Goal: Information Seeking & Learning: Learn about a topic

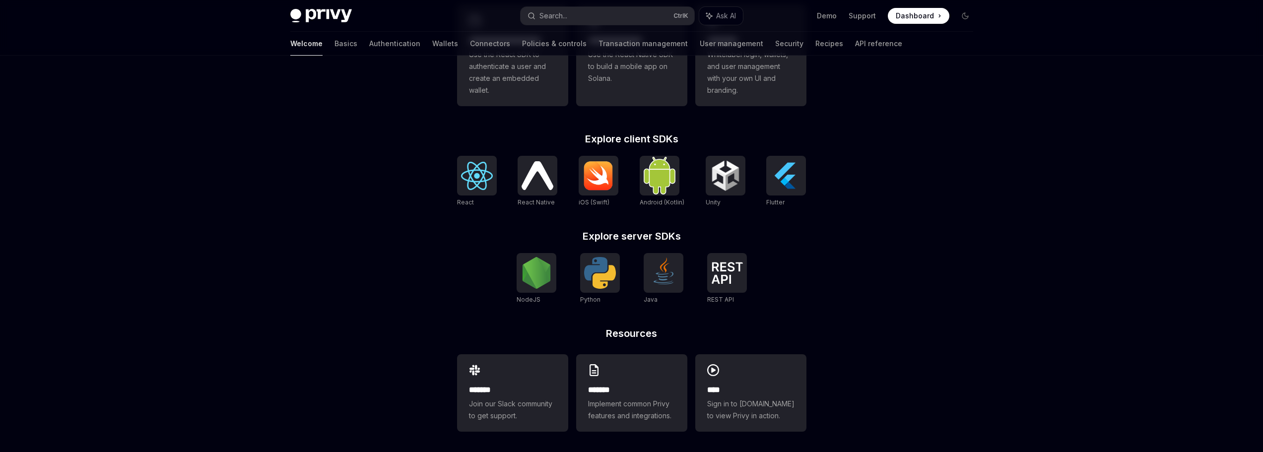
scroll to position [337, 0]
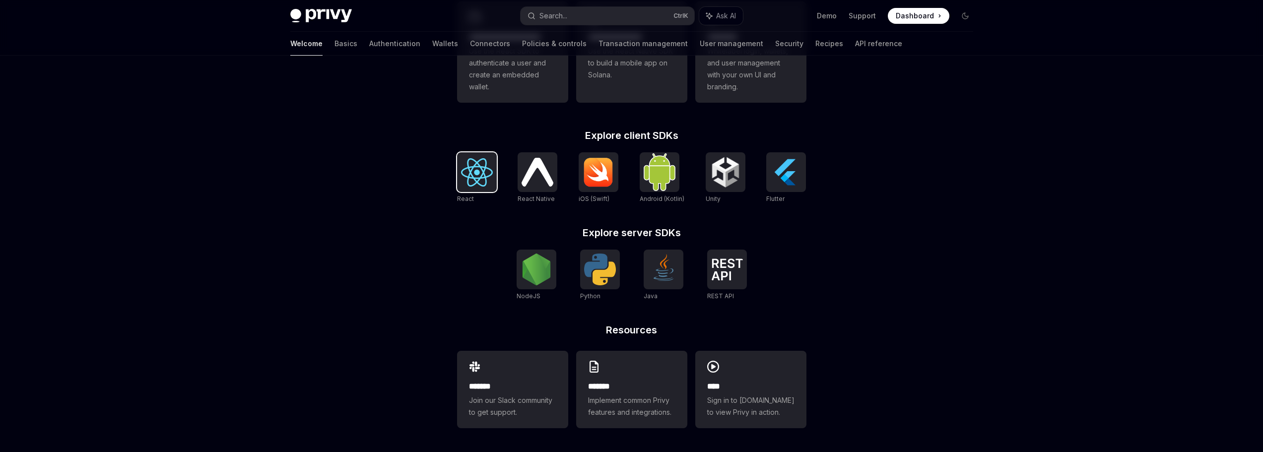
click at [484, 183] on img at bounding box center [477, 172] width 32 height 28
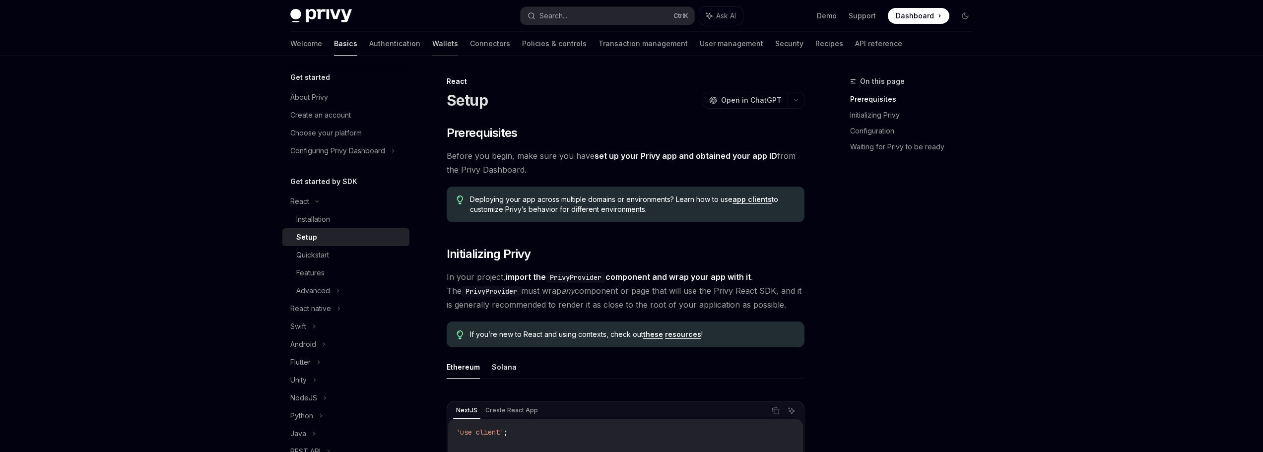
click at [432, 42] on link "Wallets" at bounding box center [445, 44] width 26 height 24
type textarea "*"
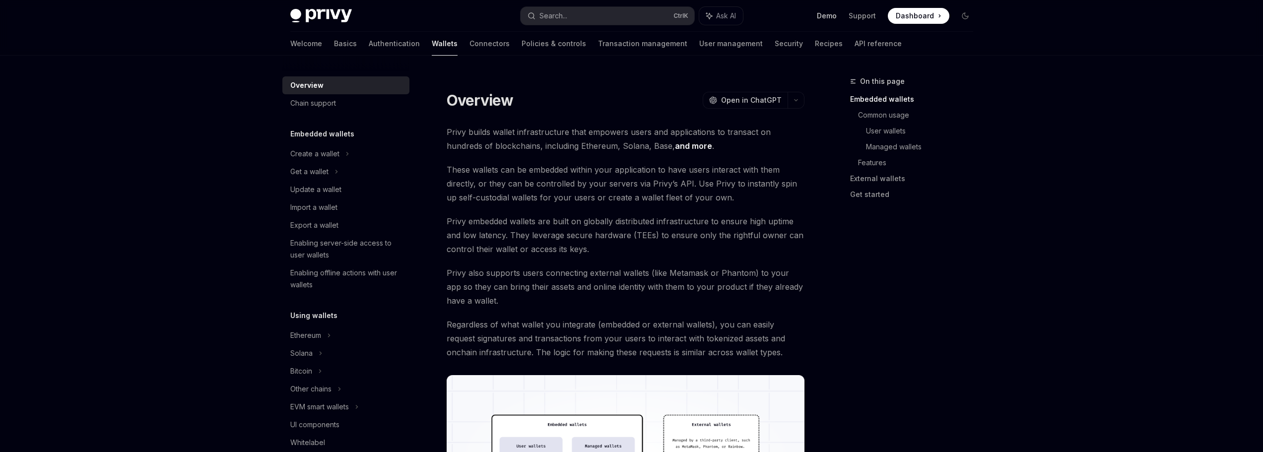
click at [833, 15] on link "Demo" at bounding box center [827, 16] width 20 height 10
